Goal: Navigation & Orientation: Find specific page/section

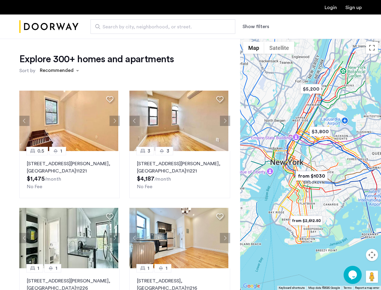
click at [256, 27] on button "Show filters" at bounding box center [256, 26] width 27 height 7
click at [59, 71] on div "Explore 300+ homes and apartments Sort by Recommended 0.5 [GEOGRAPHIC_DATA][STR…" at bounding box center [190, 184] width 381 height 291
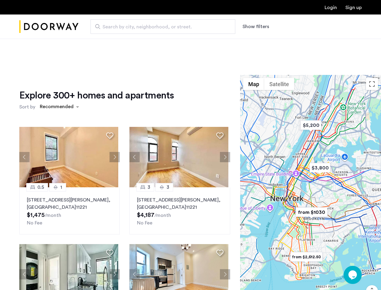
click at [24, 121] on div "Explore 300+ homes and apartments Sort by Recommended 0.5 [GEOGRAPHIC_DATA][STR…" at bounding box center [124, 207] width 211 height 237
click at [110, 99] on h1 "Explore 300+ homes and apartments" at bounding box center [96, 95] width 155 height 12
click at [69, 121] on div "Explore 300+ homes and apartments Sort by Recommended 0.5 [GEOGRAPHIC_DATA][STR…" at bounding box center [124, 207] width 211 height 237
click at [113, 121] on div "Explore 300+ homes and apartments Sort by Recommended 0.5 [GEOGRAPHIC_DATA][STR…" at bounding box center [124, 207] width 211 height 237
click at [69, 175] on img at bounding box center [68, 157] width 99 height 60
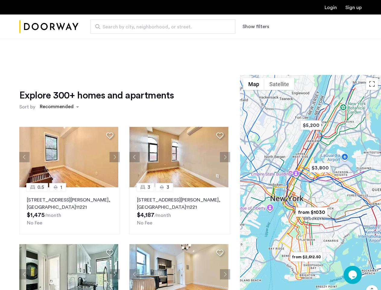
click at [133, 121] on div "Explore 300+ homes and apartments Sort by Recommended 0.5 [GEOGRAPHIC_DATA][STR…" at bounding box center [124, 207] width 211 height 237
click at [219, 99] on div "Explore 300+ homes and apartments Sort by Recommended" at bounding box center [124, 100] width 211 height 23
click at [178, 121] on div "Explore 300+ homes and apartments Sort by Recommended 0.5 [GEOGRAPHIC_DATA][STR…" at bounding box center [124, 207] width 211 height 237
